Goal: Task Accomplishment & Management: Use online tool/utility

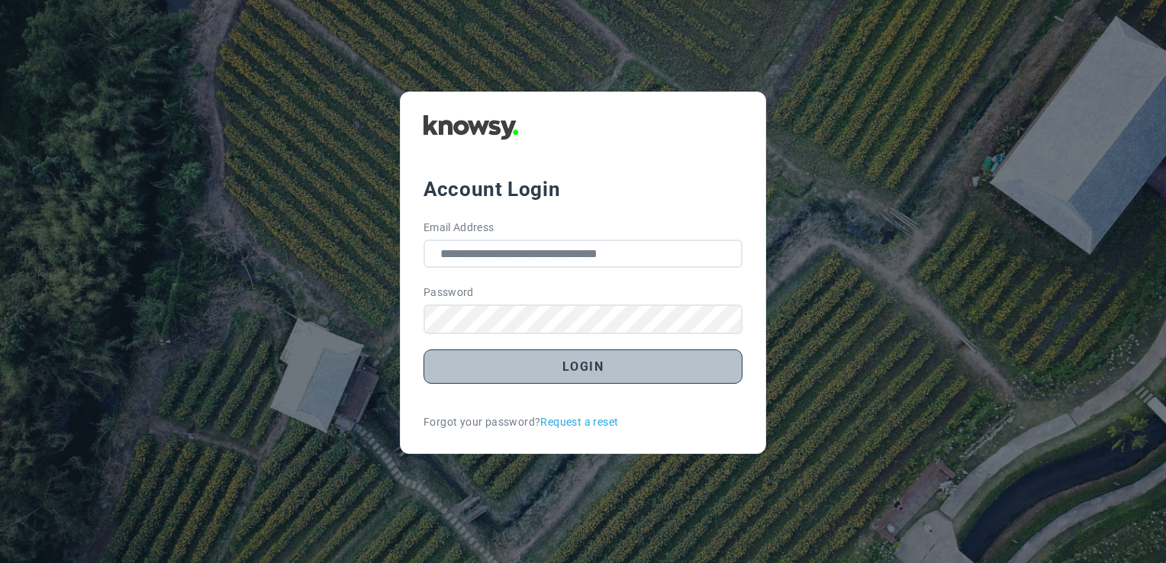
click at [653, 371] on button "Login" at bounding box center [582, 366] width 319 height 34
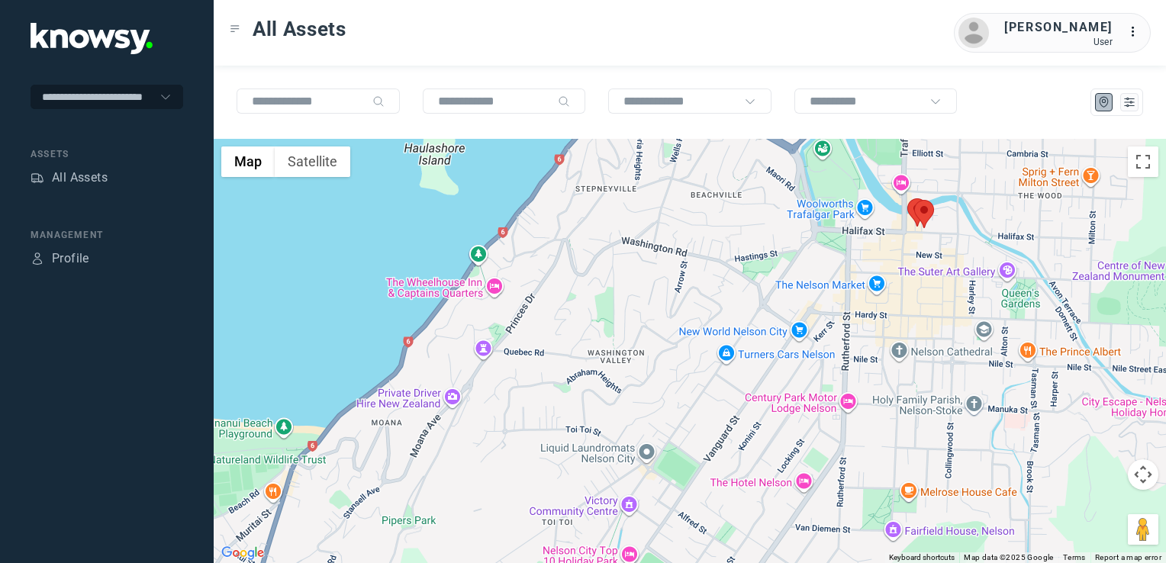
drag, startPoint x: 748, startPoint y: 328, endPoint x: 831, endPoint y: 175, distance: 173.4
click at [819, 201] on div at bounding box center [690, 351] width 952 height 424
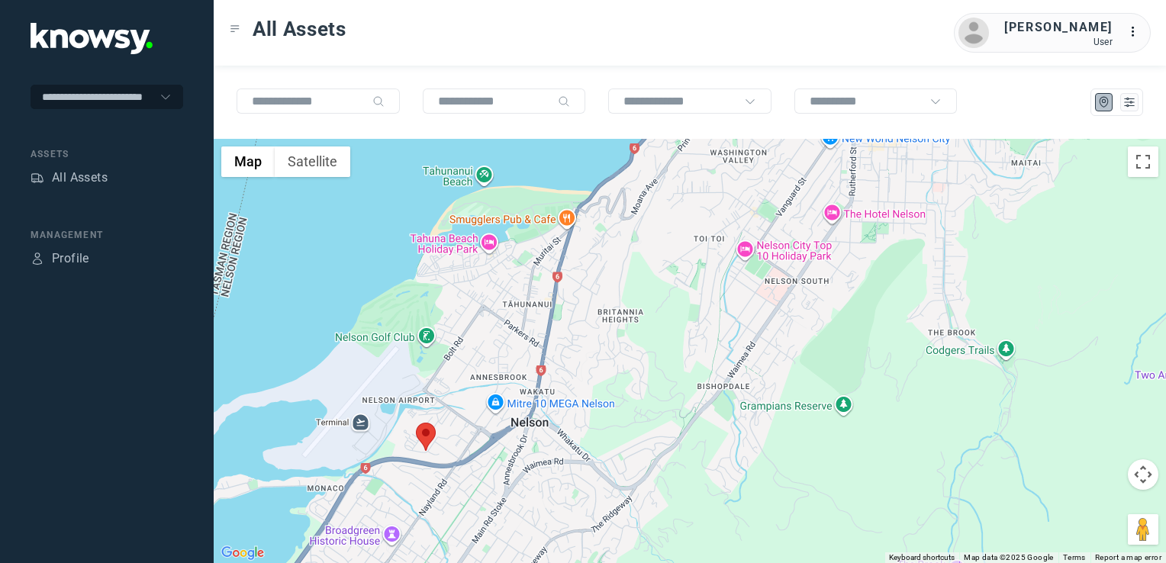
drag, startPoint x: 563, startPoint y: 350, endPoint x: 650, endPoint y: 275, distance: 115.2
click at [640, 281] on div at bounding box center [690, 351] width 952 height 424
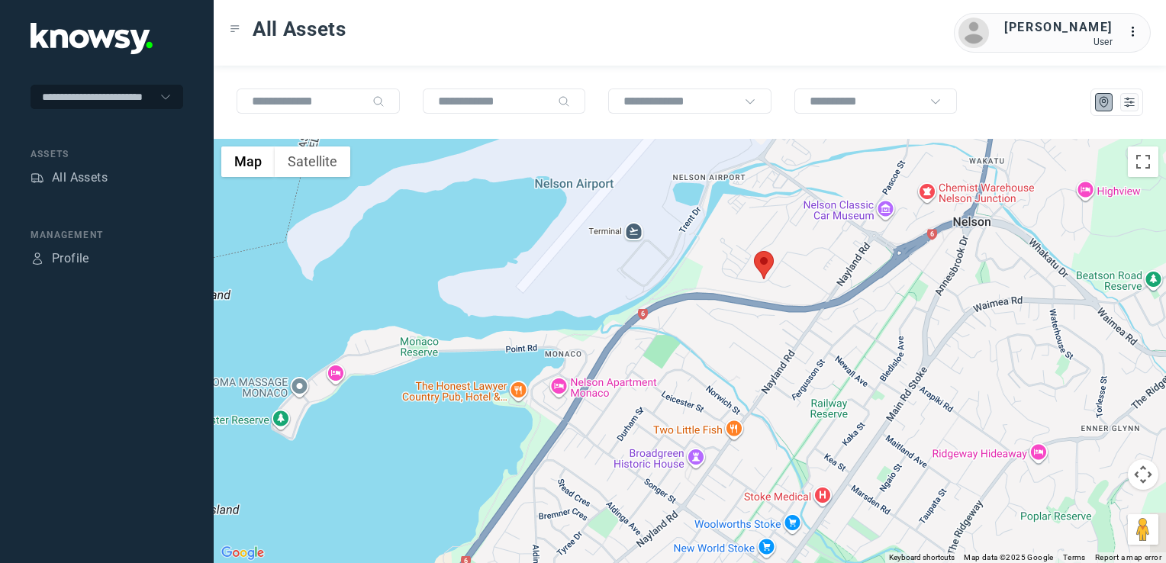
drag, startPoint x: 675, startPoint y: 388, endPoint x: 700, endPoint y: 361, distance: 36.7
click at [669, 403] on div at bounding box center [690, 351] width 952 height 424
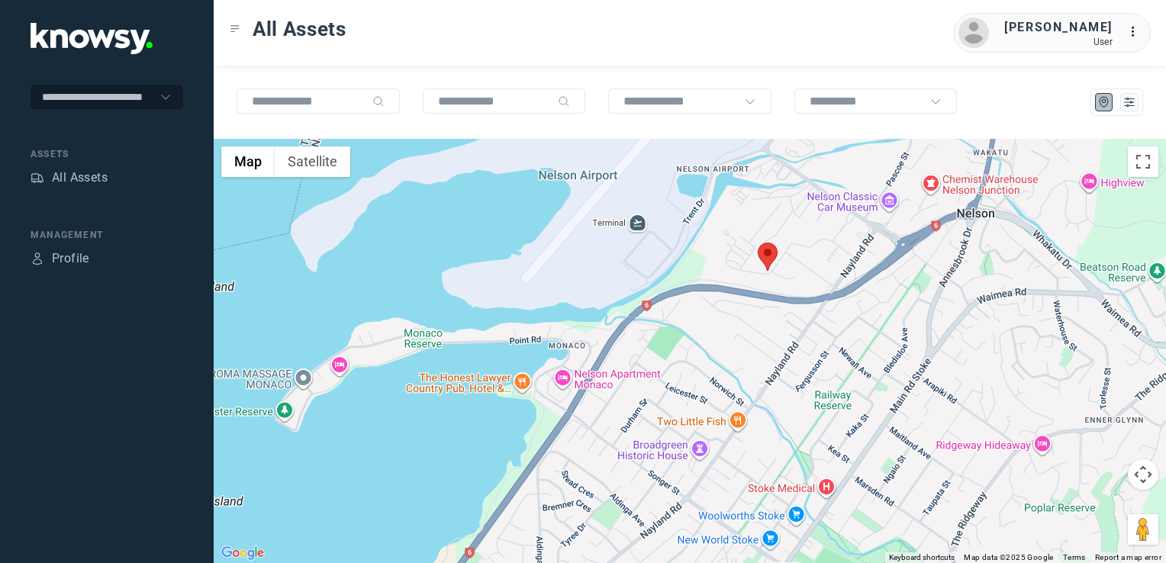
drag, startPoint x: 738, startPoint y: 317, endPoint x: 761, endPoint y: 249, distance: 72.4
click at [754, 265] on div at bounding box center [690, 351] width 952 height 424
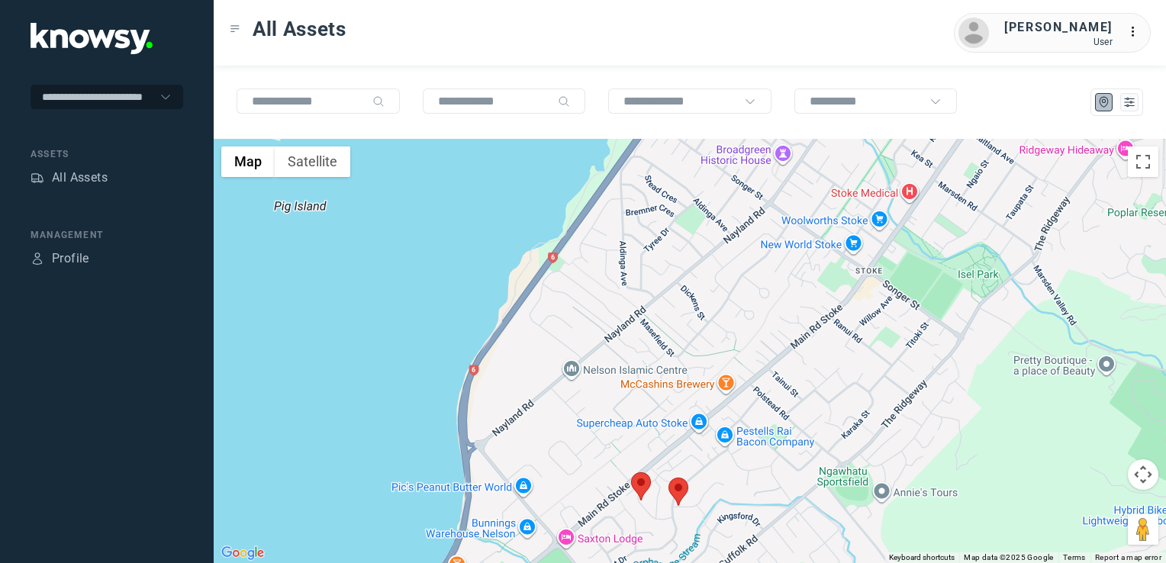
click at [712, 272] on div at bounding box center [690, 351] width 952 height 424
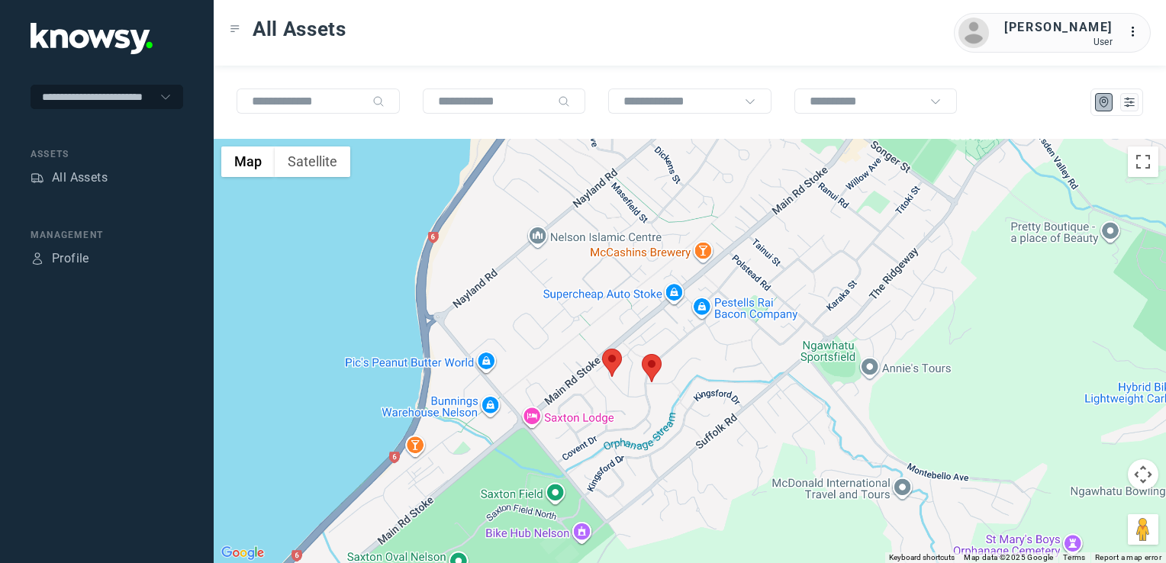
drag, startPoint x: 465, startPoint y: 420, endPoint x: 543, endPoint y: 296, distance: 147.1
click at [535, 302] on div at bounding box center [690, 351] width 952 height 424
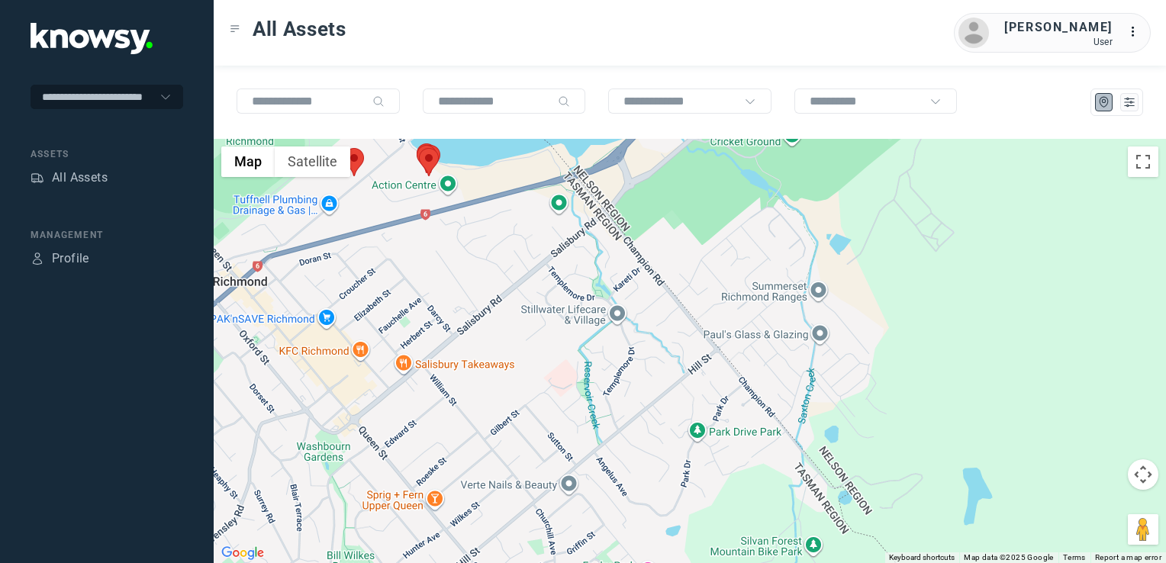
drag, startPoint x: 549, startPoint y: 465, endPoint x: 679, endPoint y: 535, distance: 147.5
click at [643, 535] on div at bounding box center [690, 351] width 952 height 424
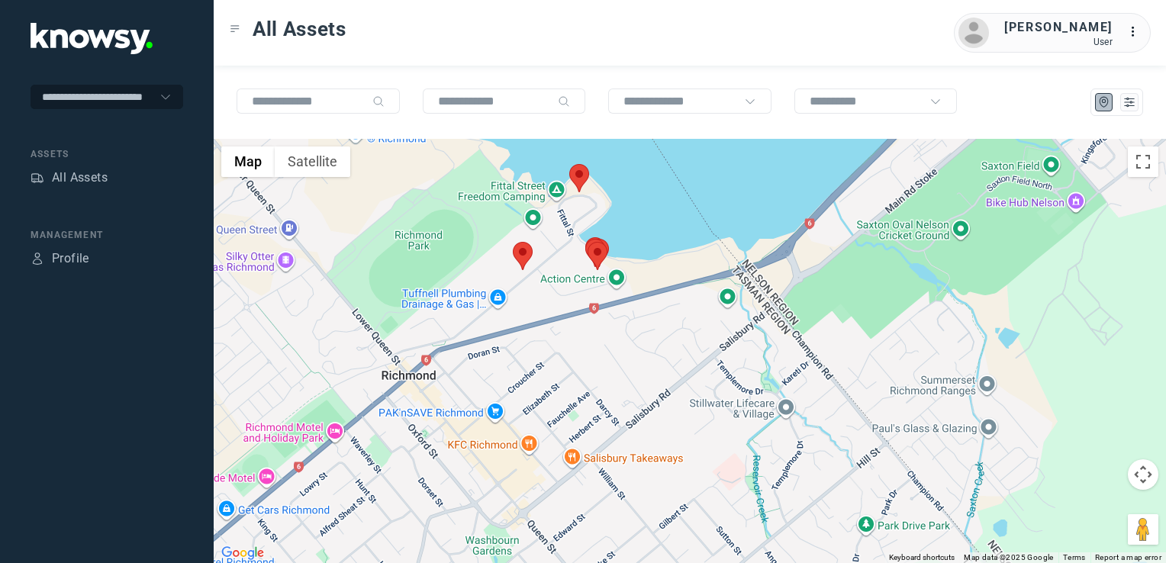
drag, startPoint x: 587, startPoint y: 426, endPoint x: 607, endPoint y: 353, distance: 75.3
click at [605, 359] on div at bounding box center [690, 351] width 952 height 424
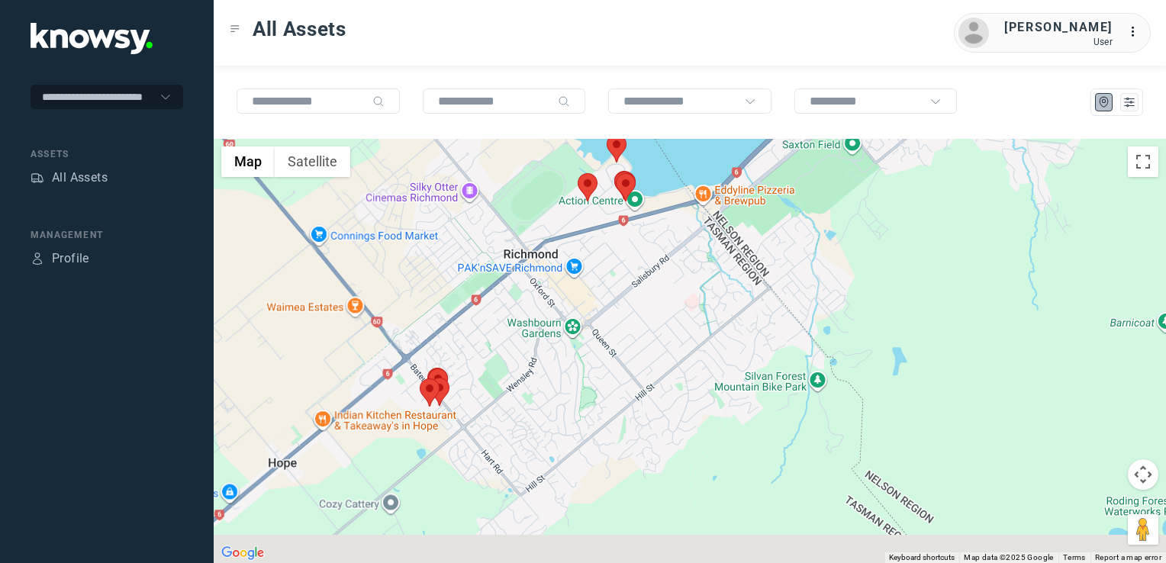
drag, startPoint x: 544, startPoint y: 376, endPoint x: 497, endPoint y: 384, distance: 47.2
click at [545, 371] on div at bounding box center [690, 351] width 952 height 424
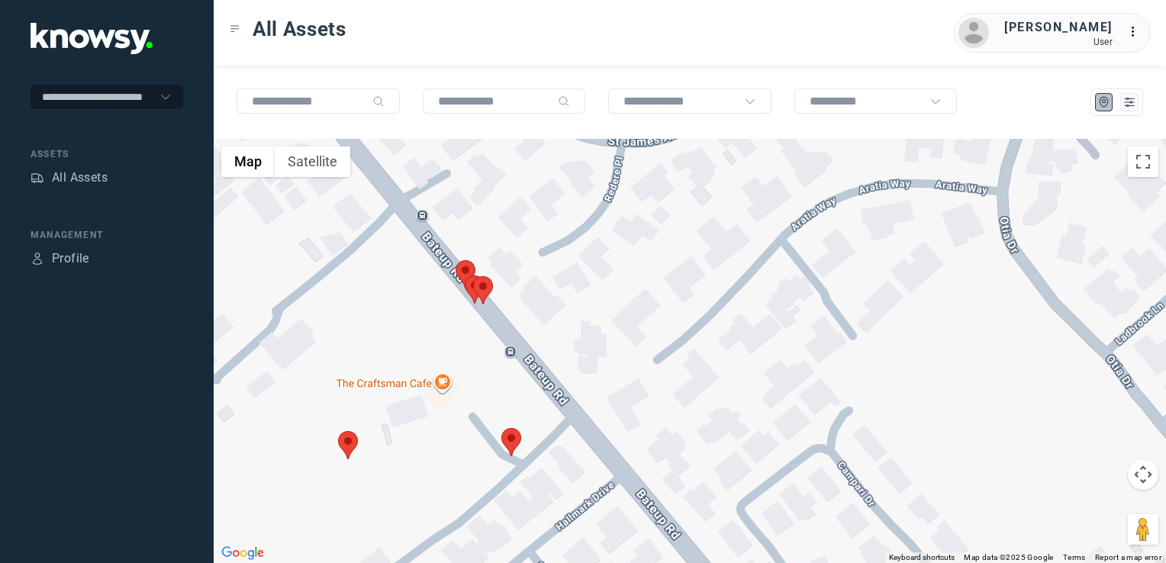
click at [344, 444] on img at bounding box center [348, 445] width 20 height 28
click at [517, 440] on img at bounding box center [511, 442] width 20 height 28
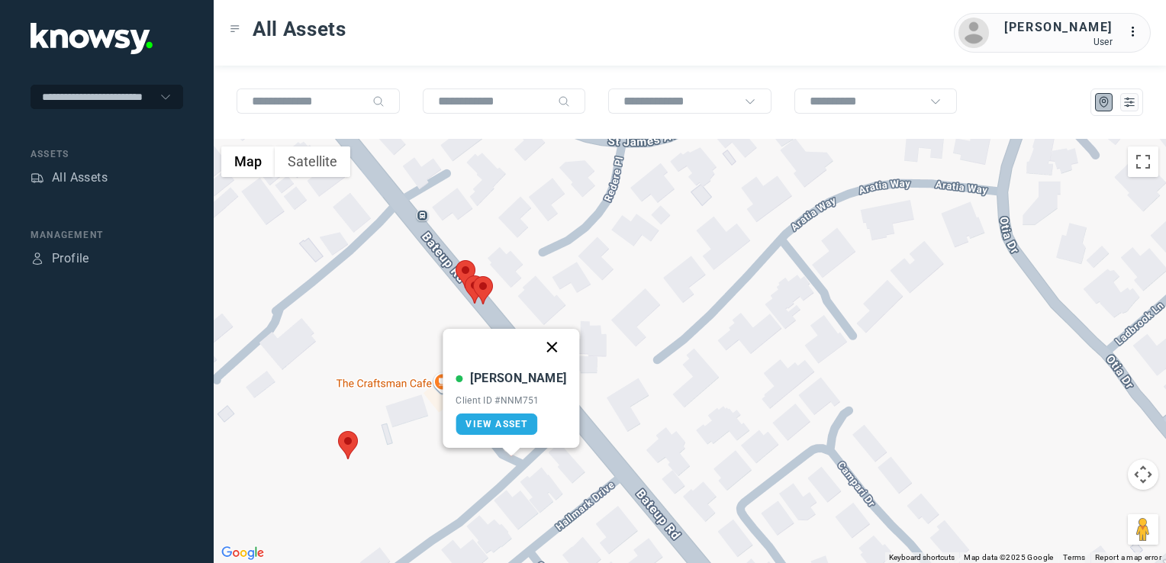
click at [536, 344] on button "Close" at bounding box center [552, 347] width 37 height 37
